Goal: Transaction & Acquisition: Purchase product/service

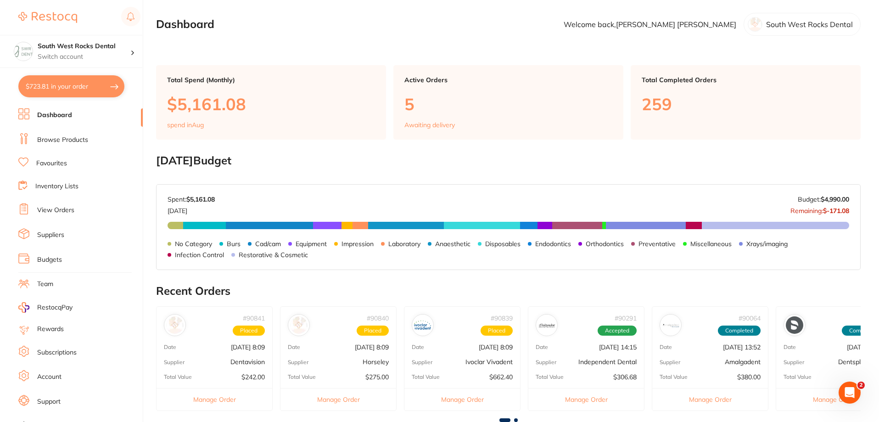
click at [90, 79] on button "$723.81 in your order" at bounding box center [71, 86] width 106 height 22
checkbox input "true"
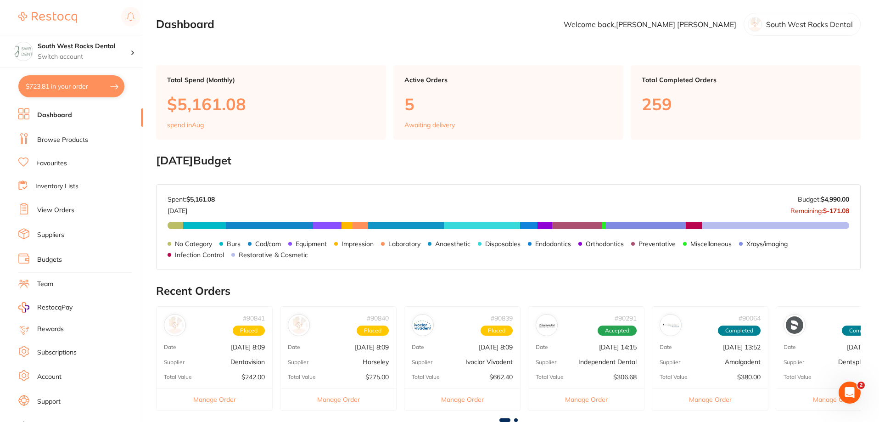
checkbox input "true"
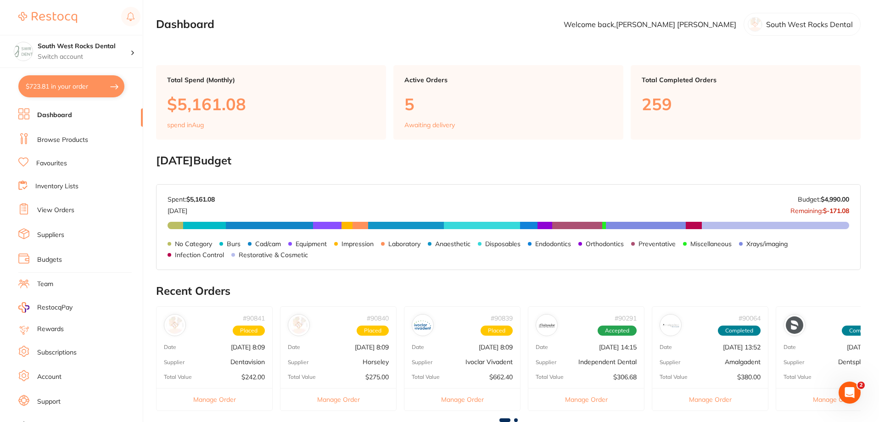
checkbox input "true"
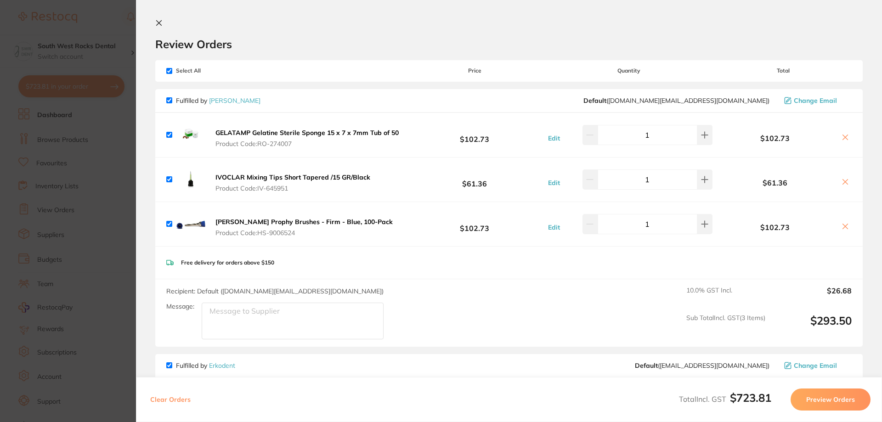
click at [157, 19] on section "Review Orders Your orders are being processed and we will notify you once we ha…" at bounding box center [509, 211] width 746 height 422
click at [161, 22] on icon at bounding box center [158, 22] width 7 height 7
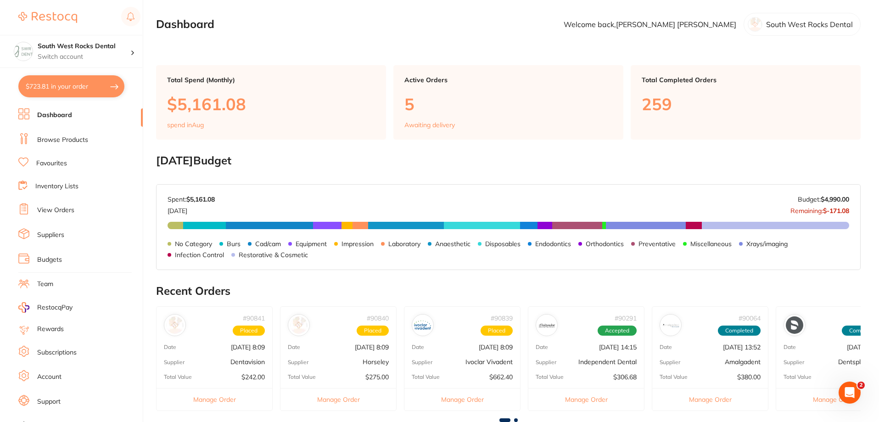
click at [48, 116] on link "Dashboard" at bounding box center [54, 115] width 35 height 9
click at [75, 94] on button "$723.81 in your order" at bounding box center [71, 86] width 106 height 22
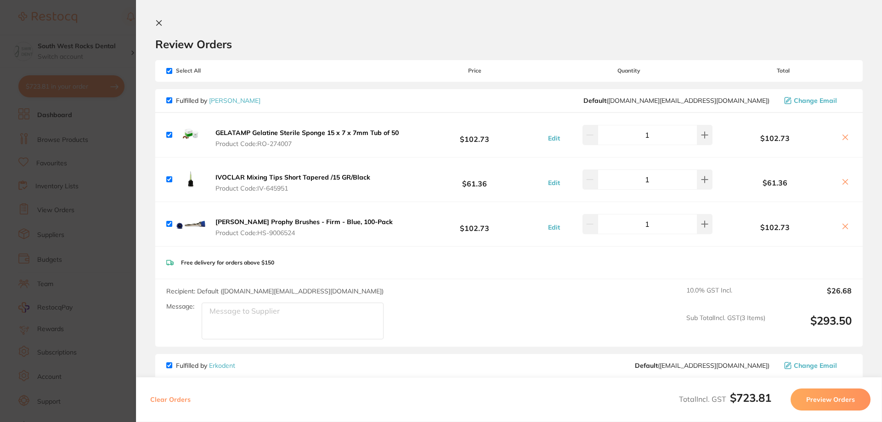
click at [158, 22] on icon at bounding box center [159, 23] width 5 height 5
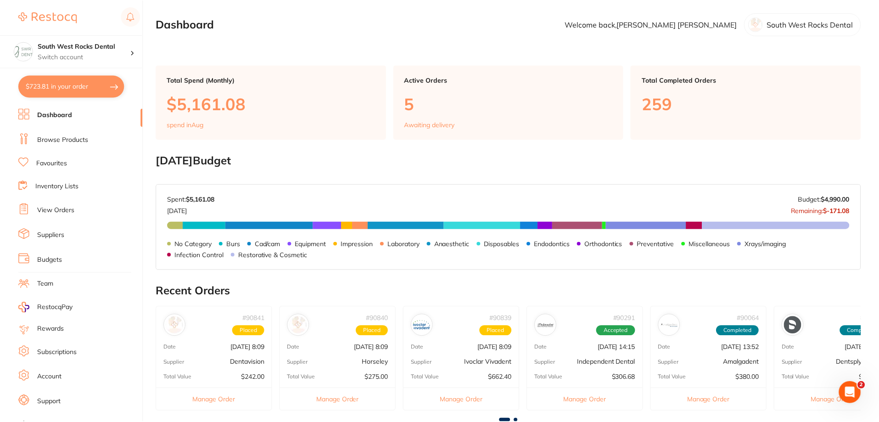
scroll to position [0, 0]
click at [75, 139] on link "Browse Products" at bounding box center [62, 139] width 51 height 9
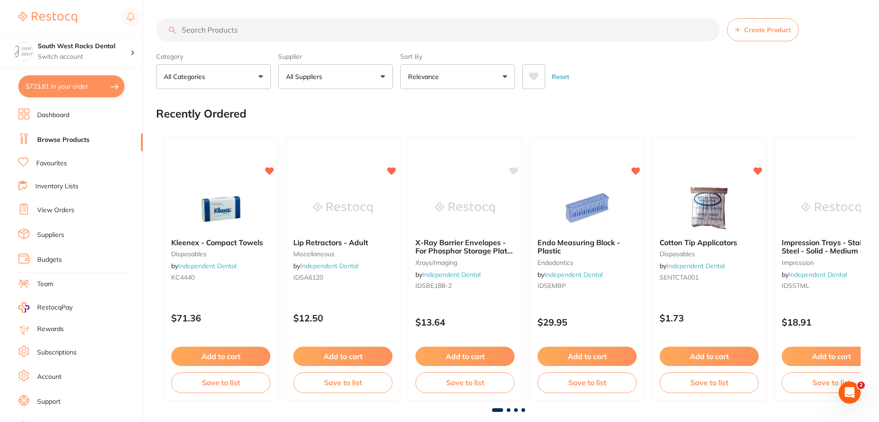
click at [246, 31] on input "search" at bounding box center [438, 29] width 564 height 23
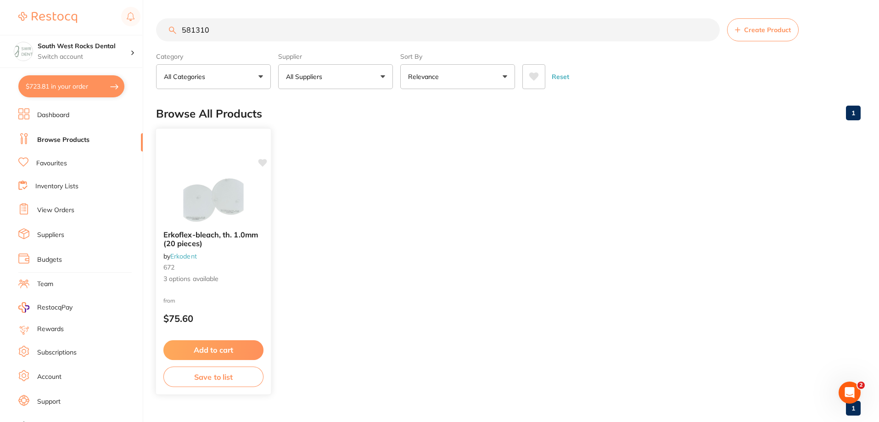
type input "581310"
click at [215, 234] on span "Erkoflex-bleach, th. 1.0mm (20 pieces)" at bounding box center [210, 239] width 95 height 18
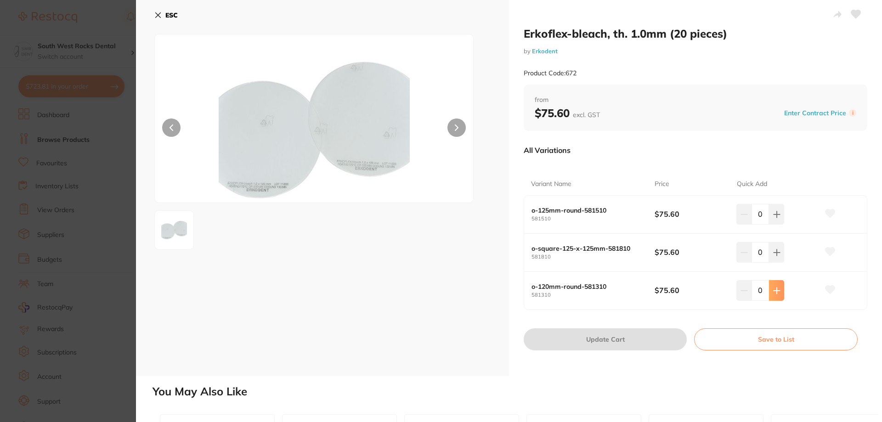
click at [772, 224] on button at bounding box center [776, 214] width 15 height 20
type input "1"
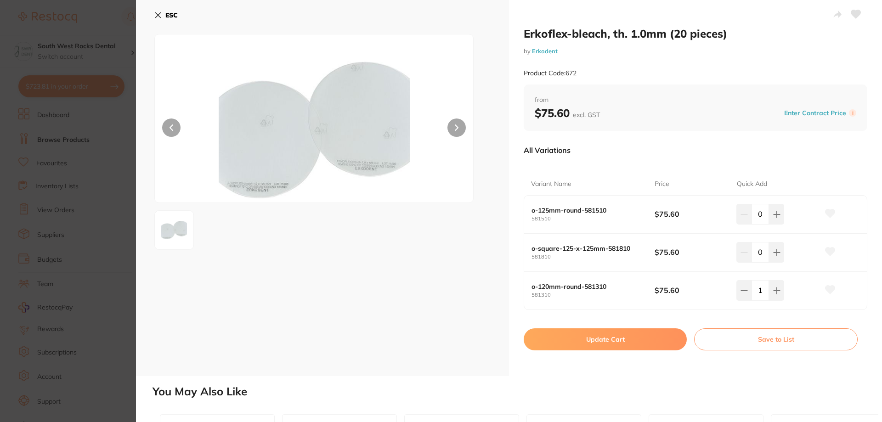
click at [827, 288] on icon at bounding box center [830, 290] width 10 height 8
click at [649, 339] on button "Update Cart" at bounding box center [604, 339] width 163 height 22
checkbox input "false"
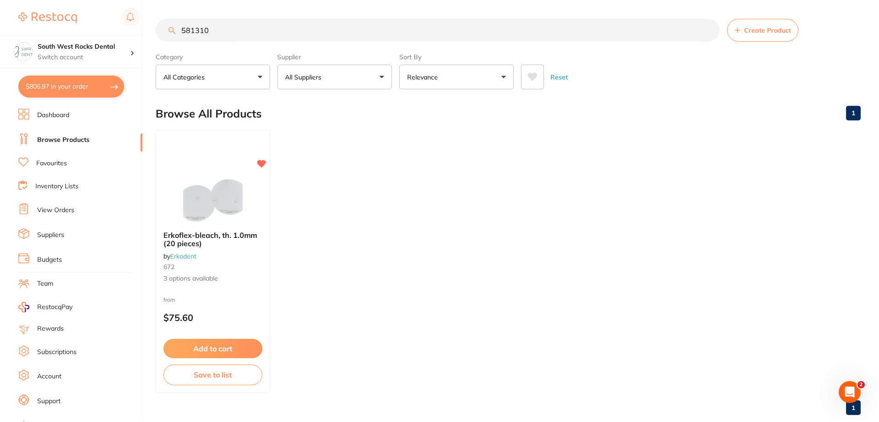
scroll to position [0, 0]
click at [229, 375] on button "Save to list" at bounding box center [213, 376] width 100 height 21
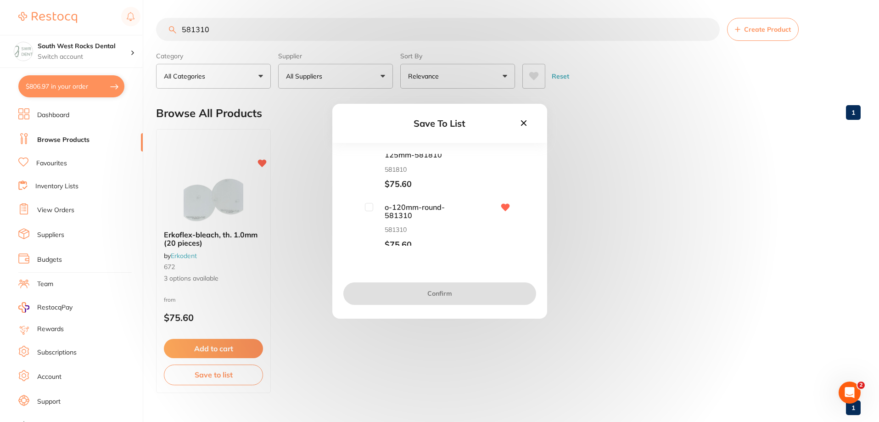
scroll to position [76, 0]
click at [371, 203] on input "checkbox" at bounding box center [369, 203] width 8 height 8
checkbox input "true"
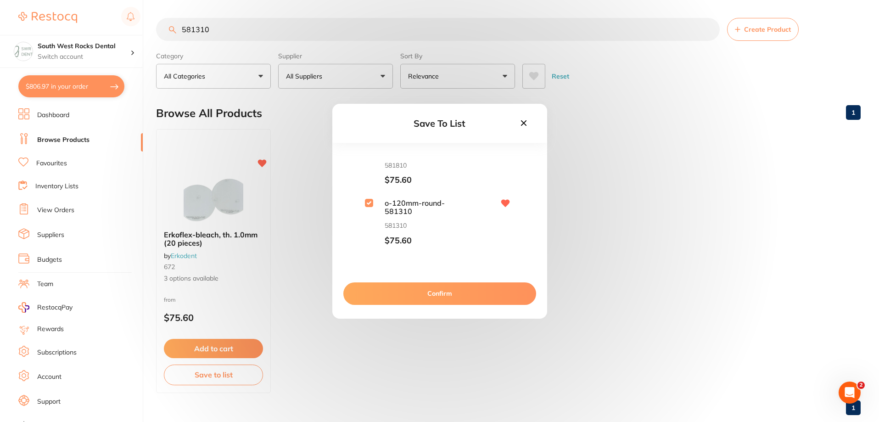
click at [432, 290] on button "Confirm" at bounding box center [439, 293] width 193 height 22
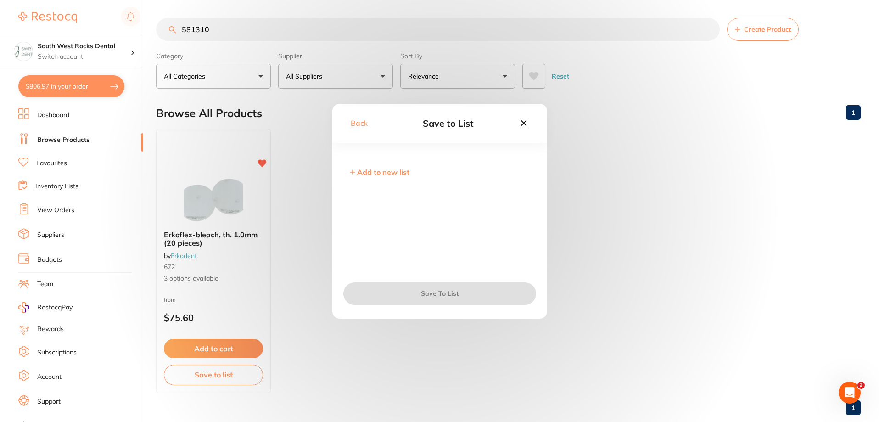
scroll to position [0, 0]
click at [351, 226] on input "checkbox" at bounding box center [351, 224] width 8 height 8
checkbox input "true"
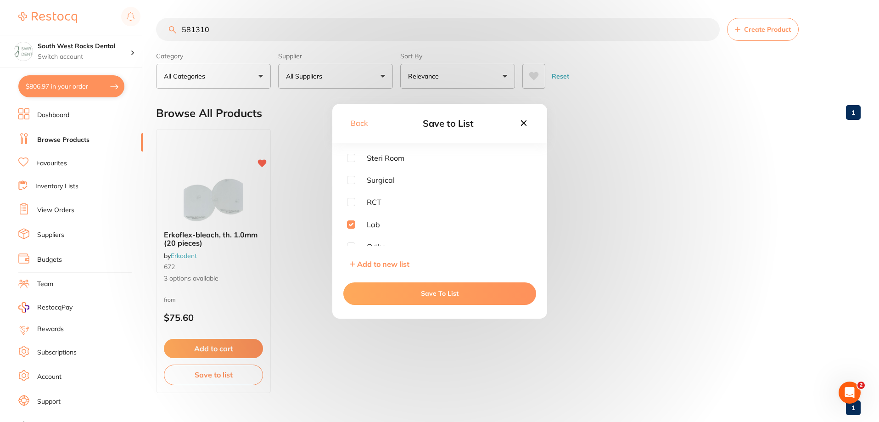
click at [455, 293] on button "Save To List" at bounding box center [439, 293] width 193 height 22
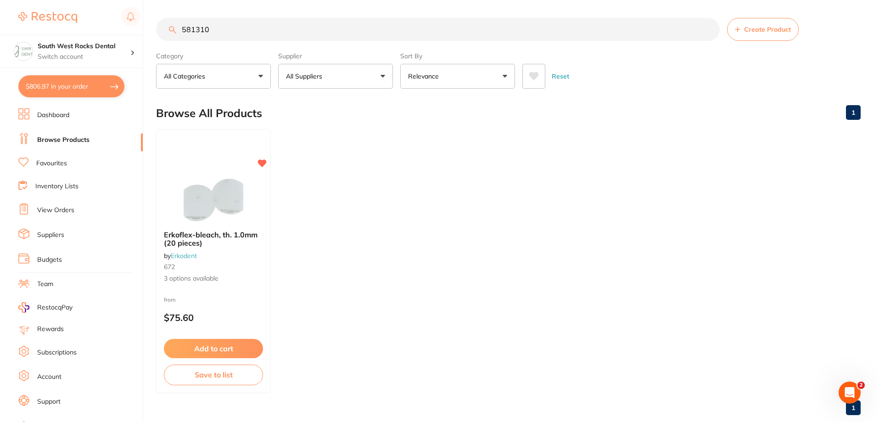
click at [80, 92] on button "$806.97 in your order" at bounding box center [71, 86] width 106 height 22
checkbox input "true"
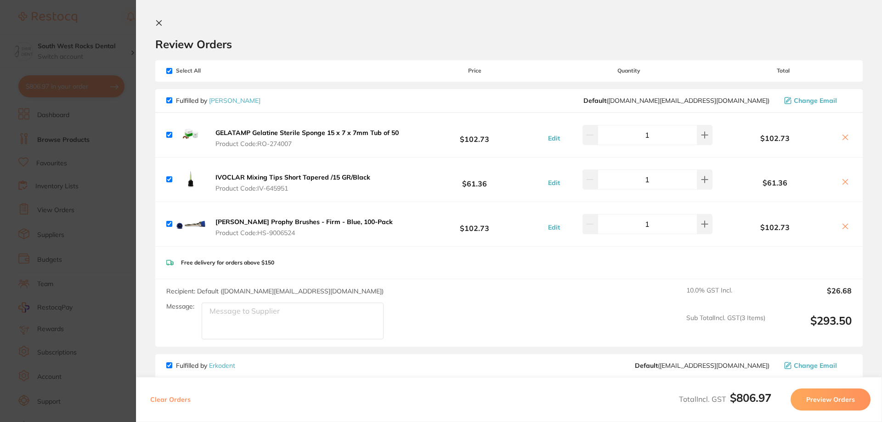
click at [168, 71] on input "checkbox" at bounding box center [169, 71] width 6 height 6
checkbox input "false"
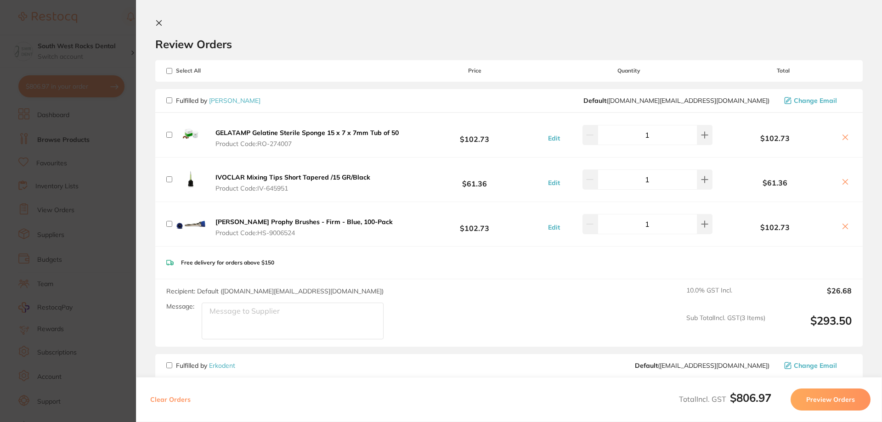
checkbox input "false"
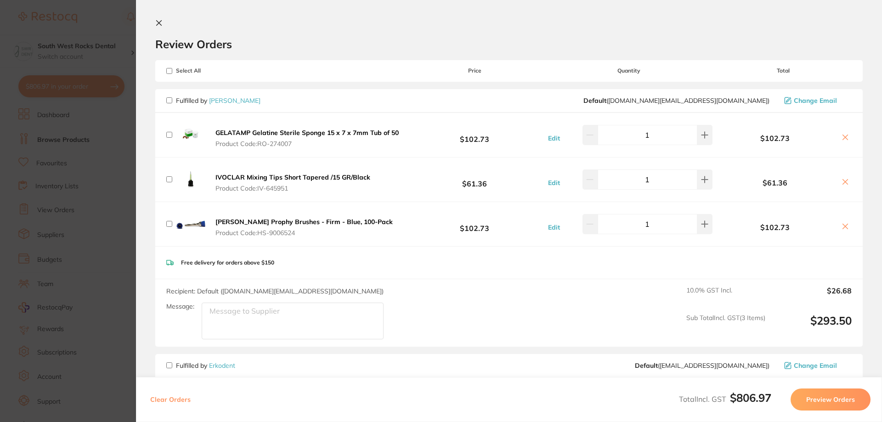
checkbox input "false"
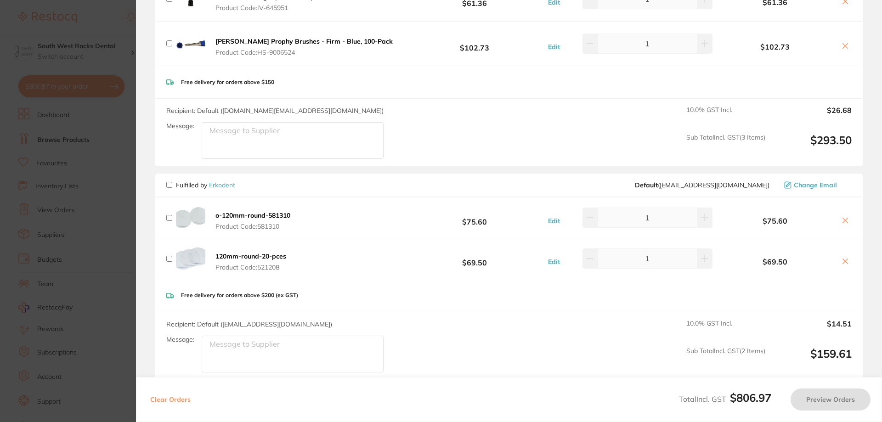
scroll to position [276, 0]
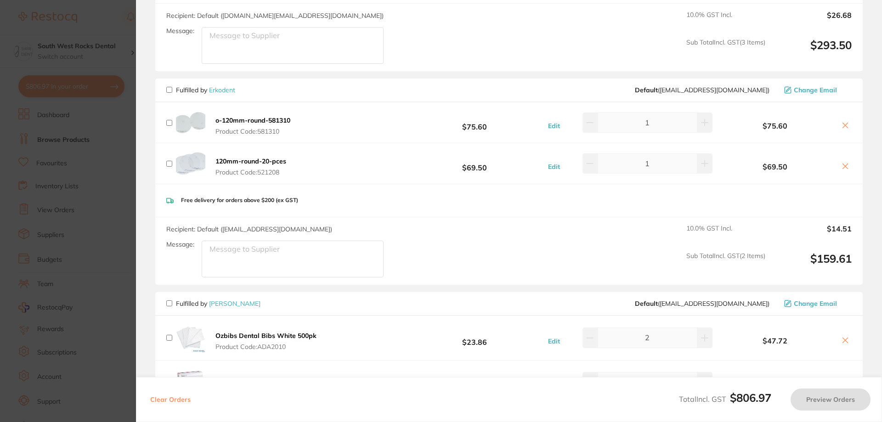
click at [170, 91] on input "checkbox" at bounding box center [169, 90] width 6 height 6
checkbox input "true"
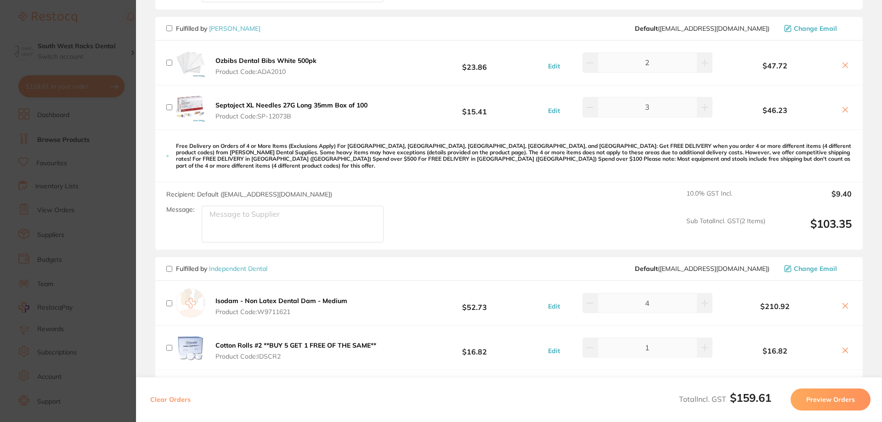
scroll to position [551, 0]
click at [845, 402] on button "Preview Orders" at bounding box center [830, 399] width 80 height 22
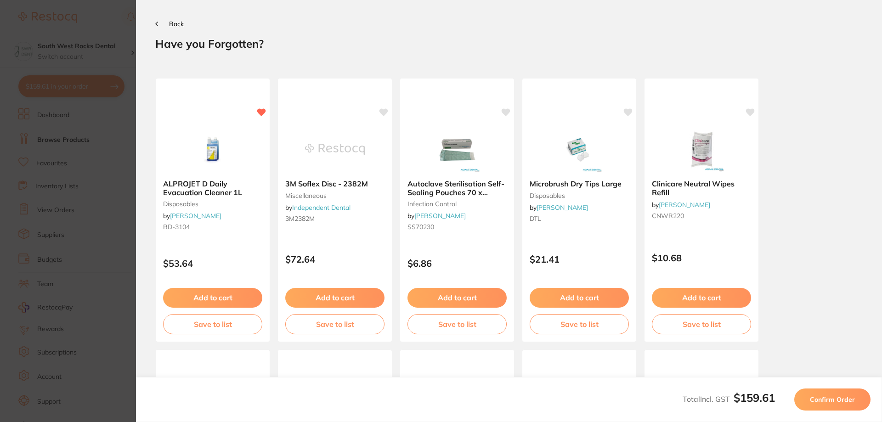
scroll to position [0, 0]
click at [845, 402] on span "Confirm Order" at bounding box center [832, 399] width 45 height 8
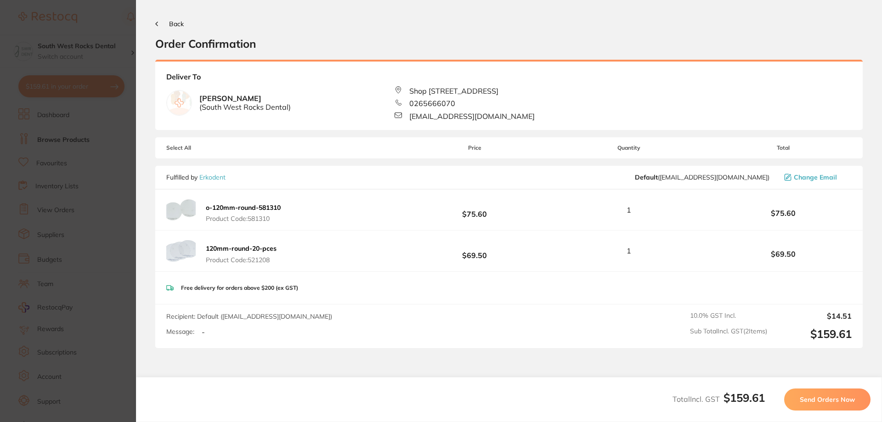
scroll to position [72, 0]
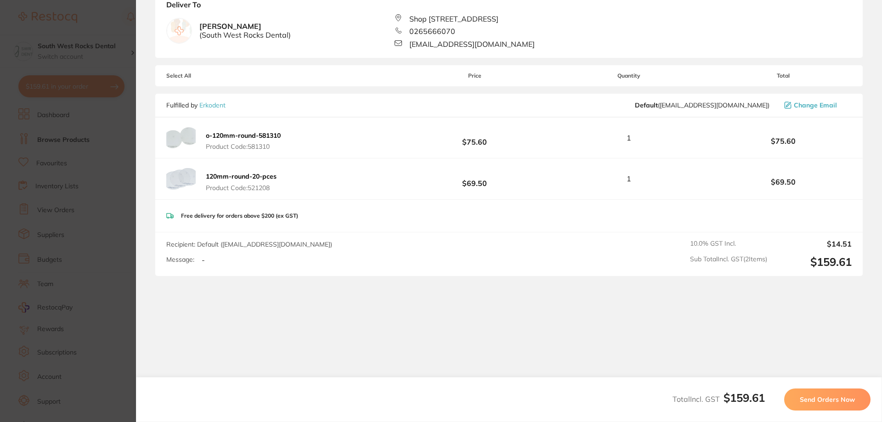
click at [827, 396] on span "Send Orders Now" at bounding box center [826, 399] width 55 height 8
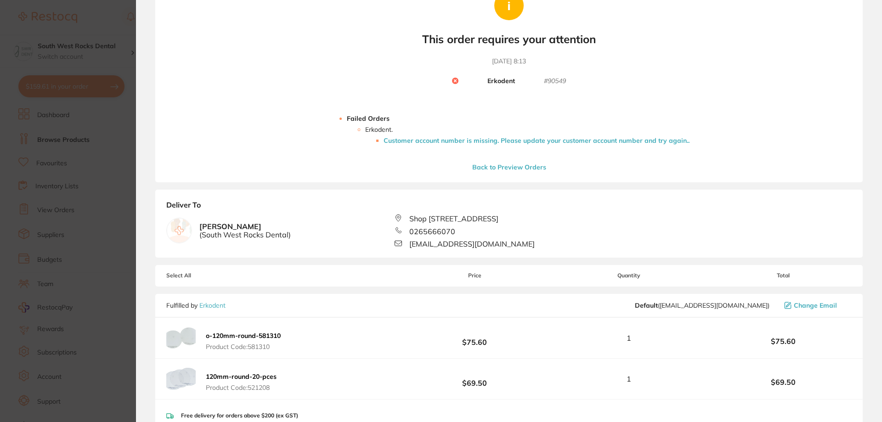
click at [537, 169] on button "Back to Preview Orders" at bounding box center [508, 167] width 79 height 8
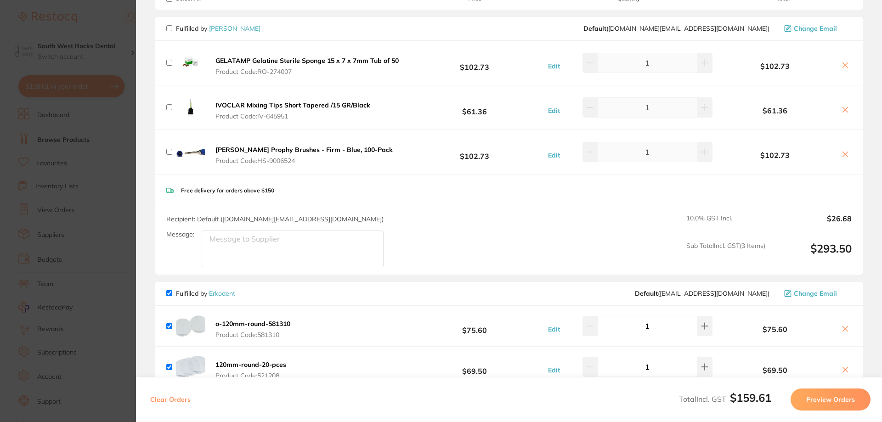
scroll to position [0, 0]
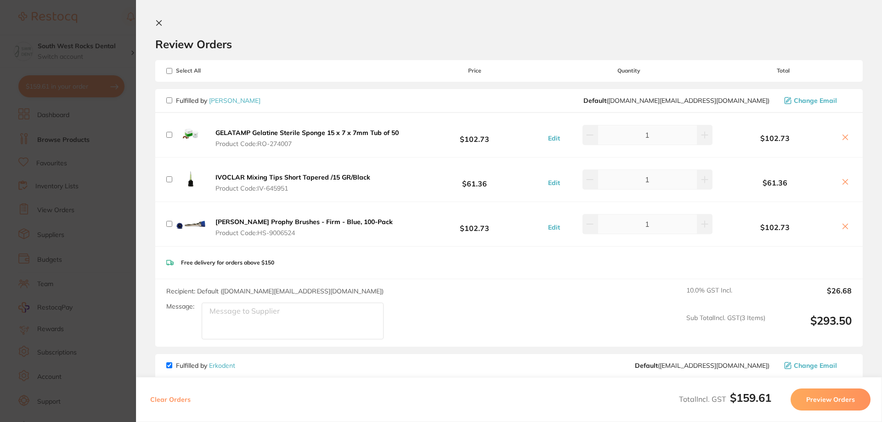
click at [157, 23] on icon at bounding box center [158, 22] width 7 height 7
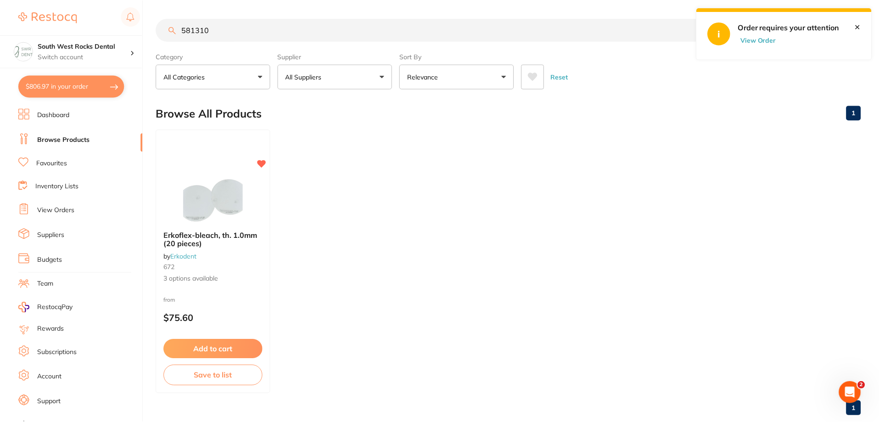
scroll to position [0, 0]
